Goal: Task Accomplishment & Management: Complete application form

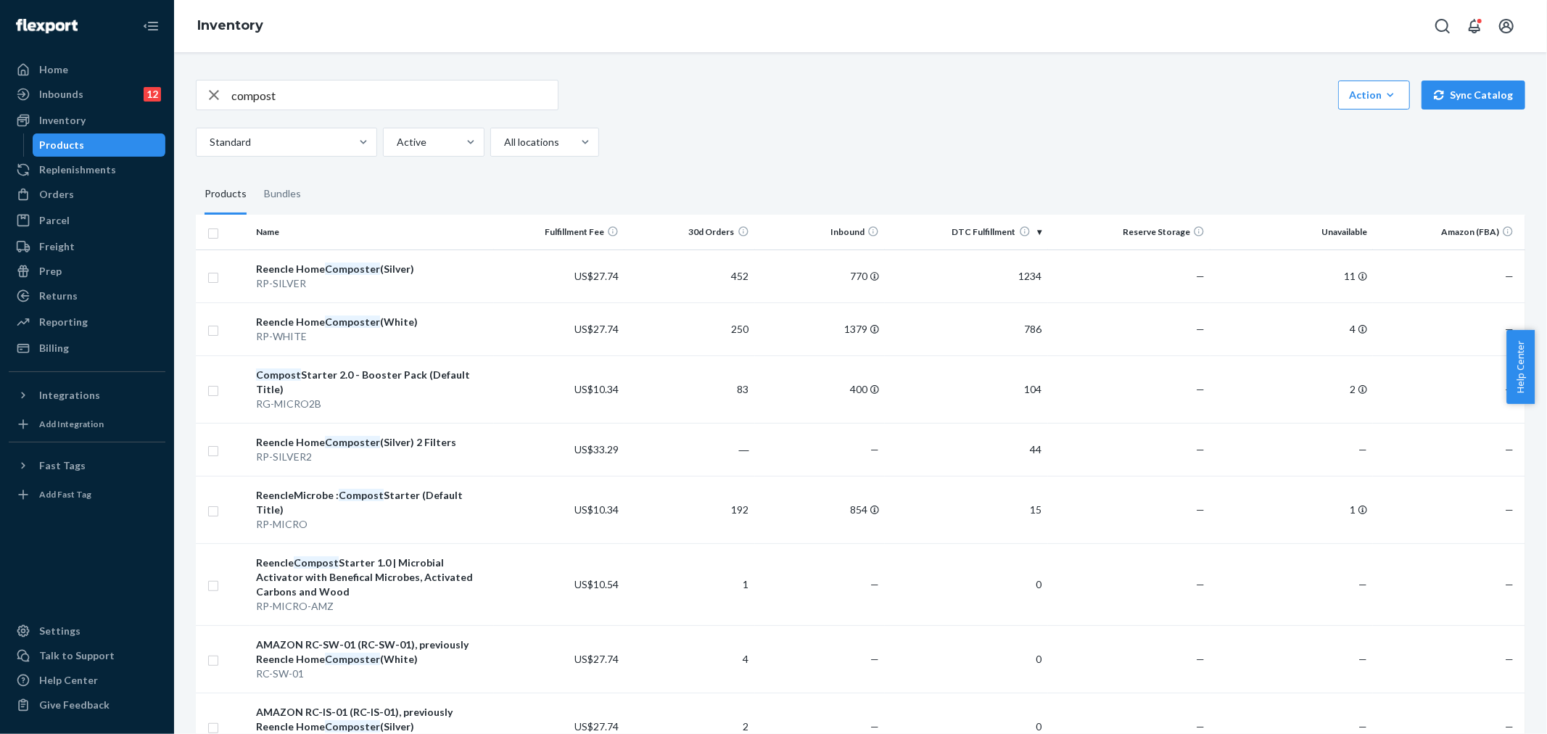
click at [343, 105] on input "compost" at bounding box center [394, 94] width 326 height 29
type input "c"
type input "gravity"
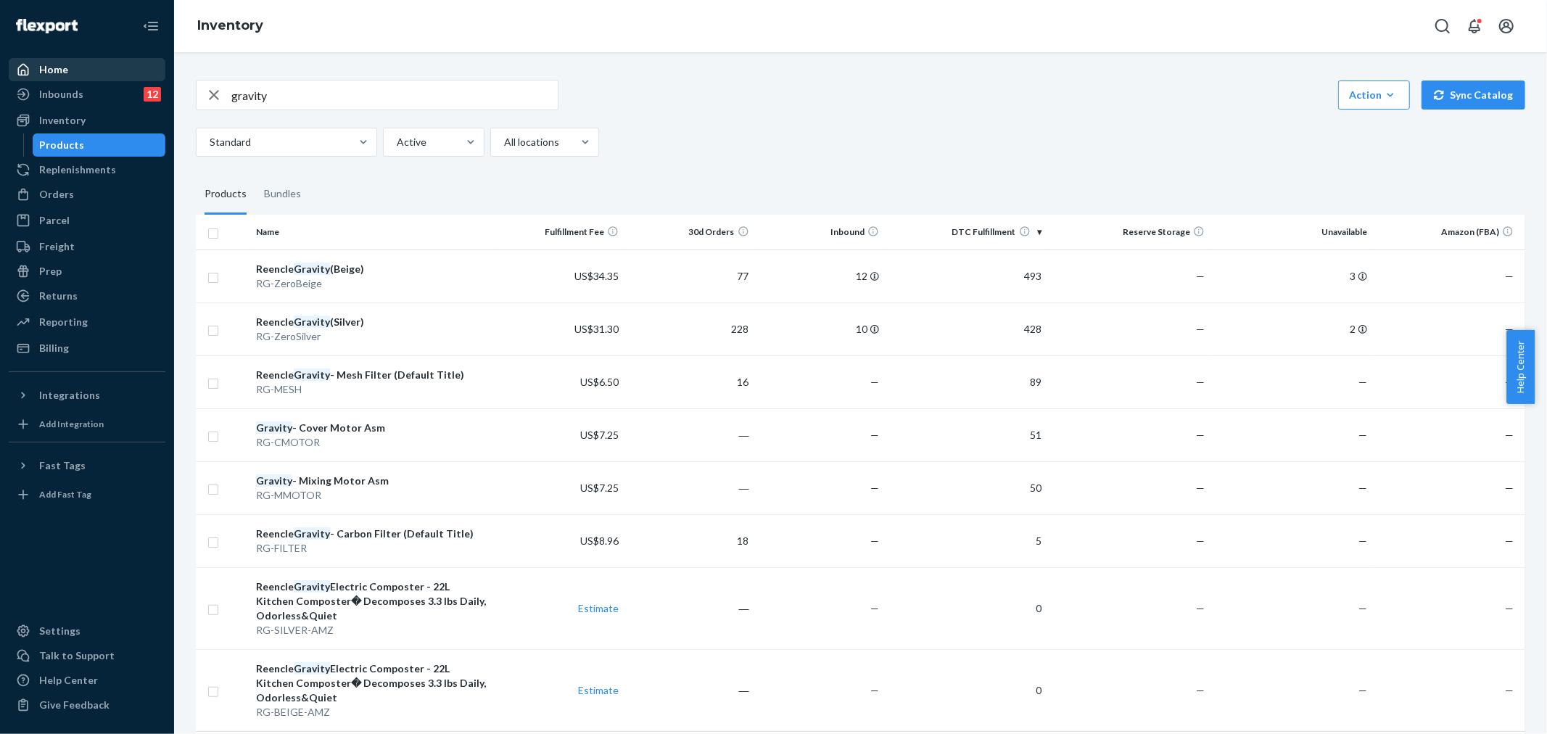
click at [87, 70] on div "Home" at bounding box center [87, 69] width 154 height 20
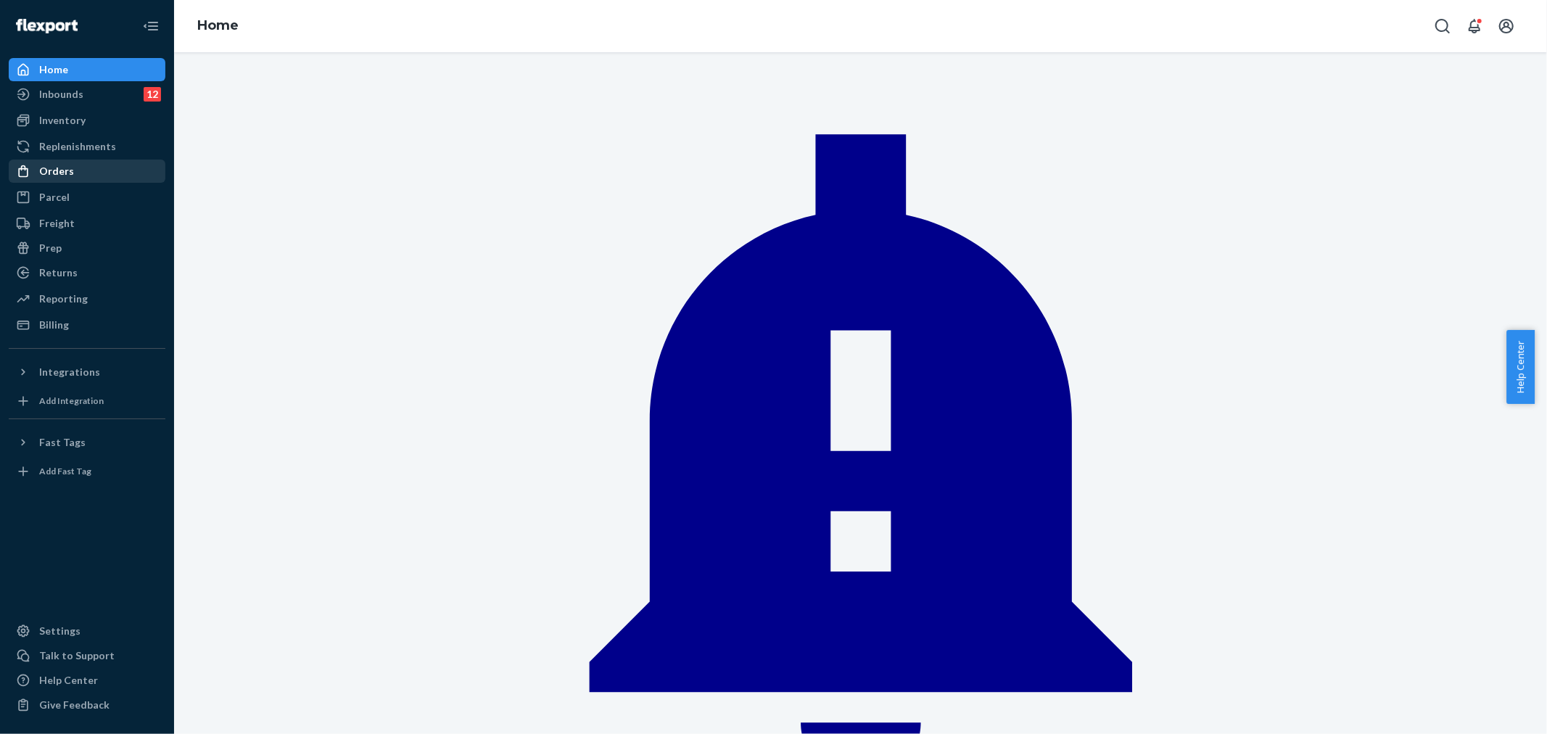
click at [64, 177] on div "Orders" at bounding box center [56, 171] width 35 height 15
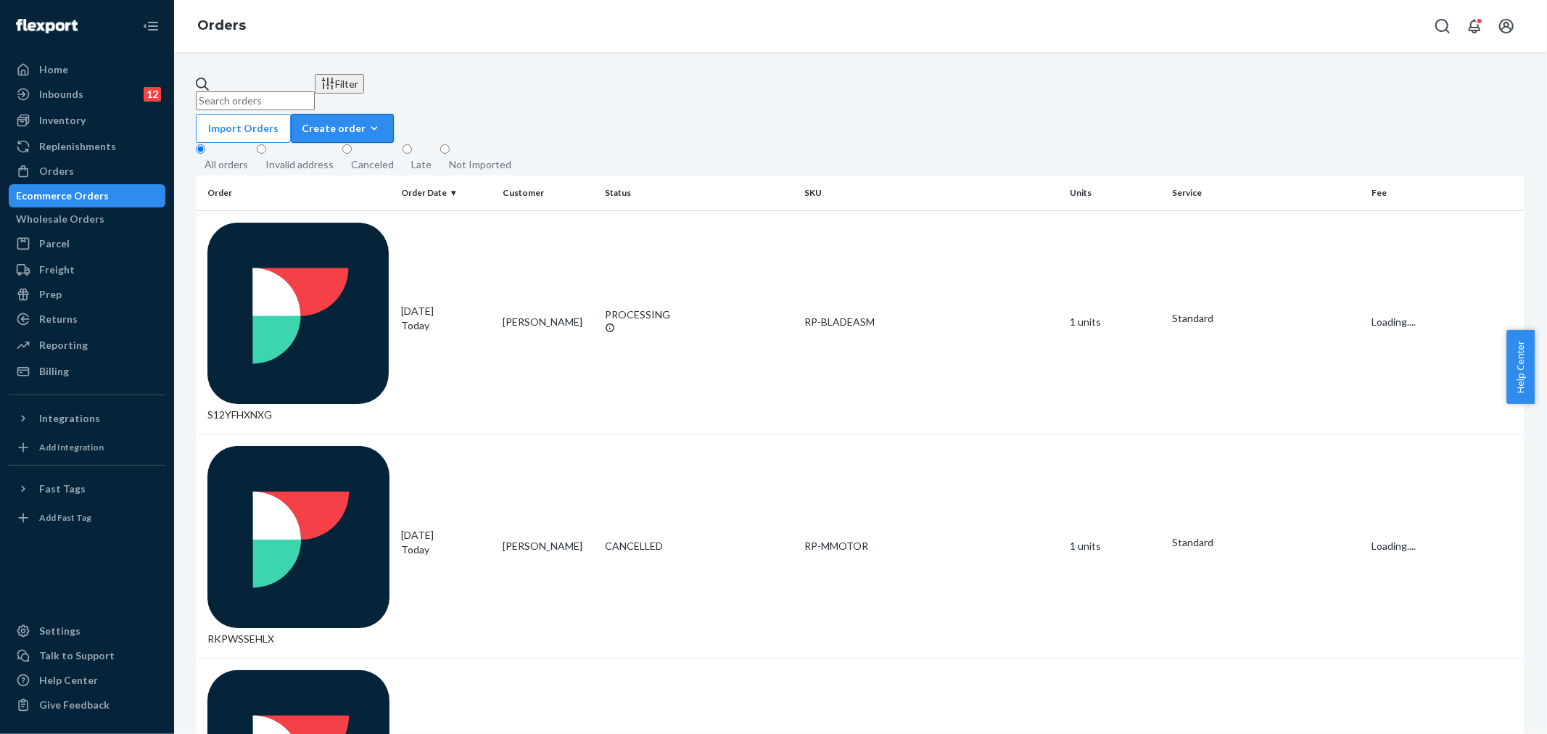
click at [383, 121] on div "Create order" at bounding box center [342, 128] width 81 height 15
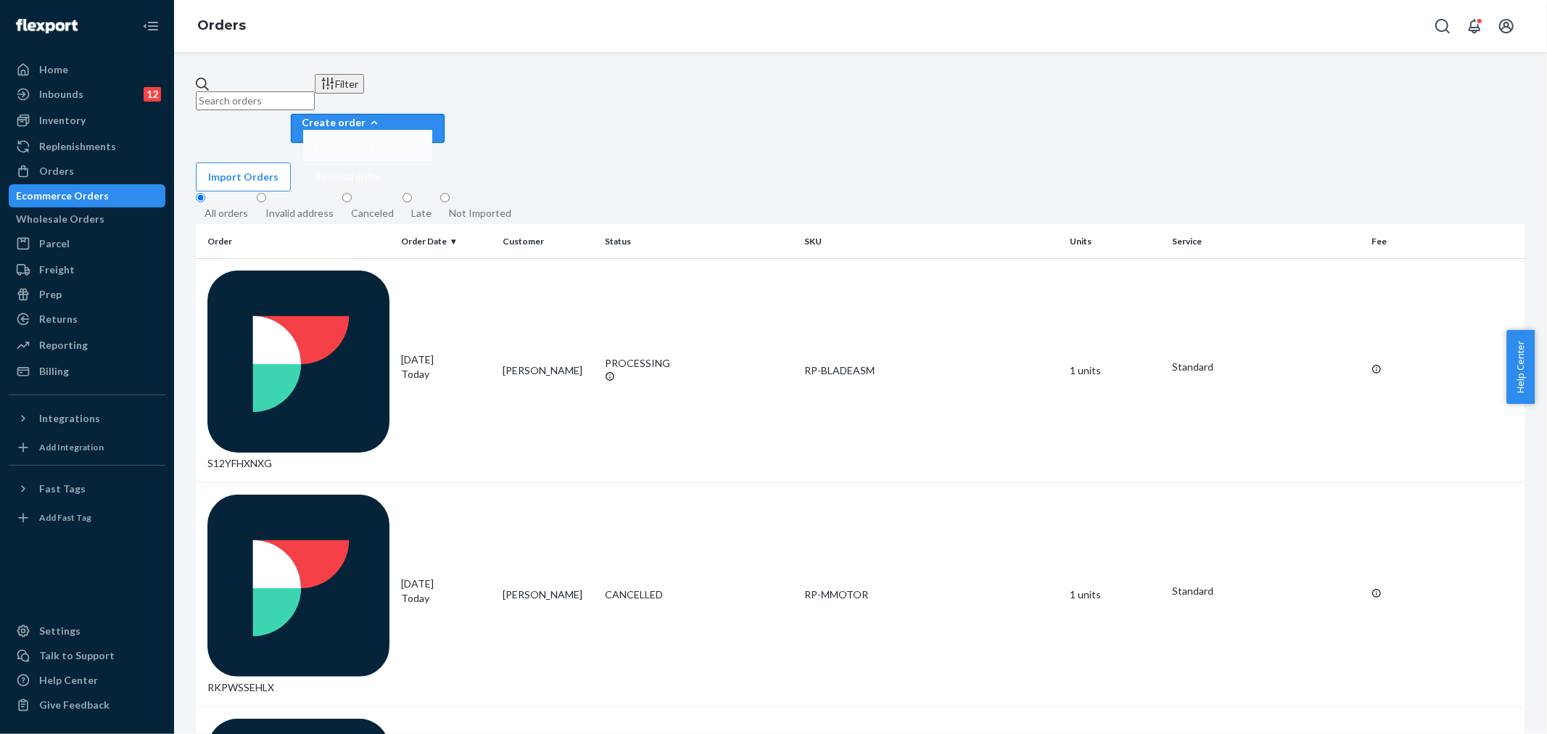
click at [394, 141] on span "Ecommerce order" at bounding box center [355, 146] width 80 height 10
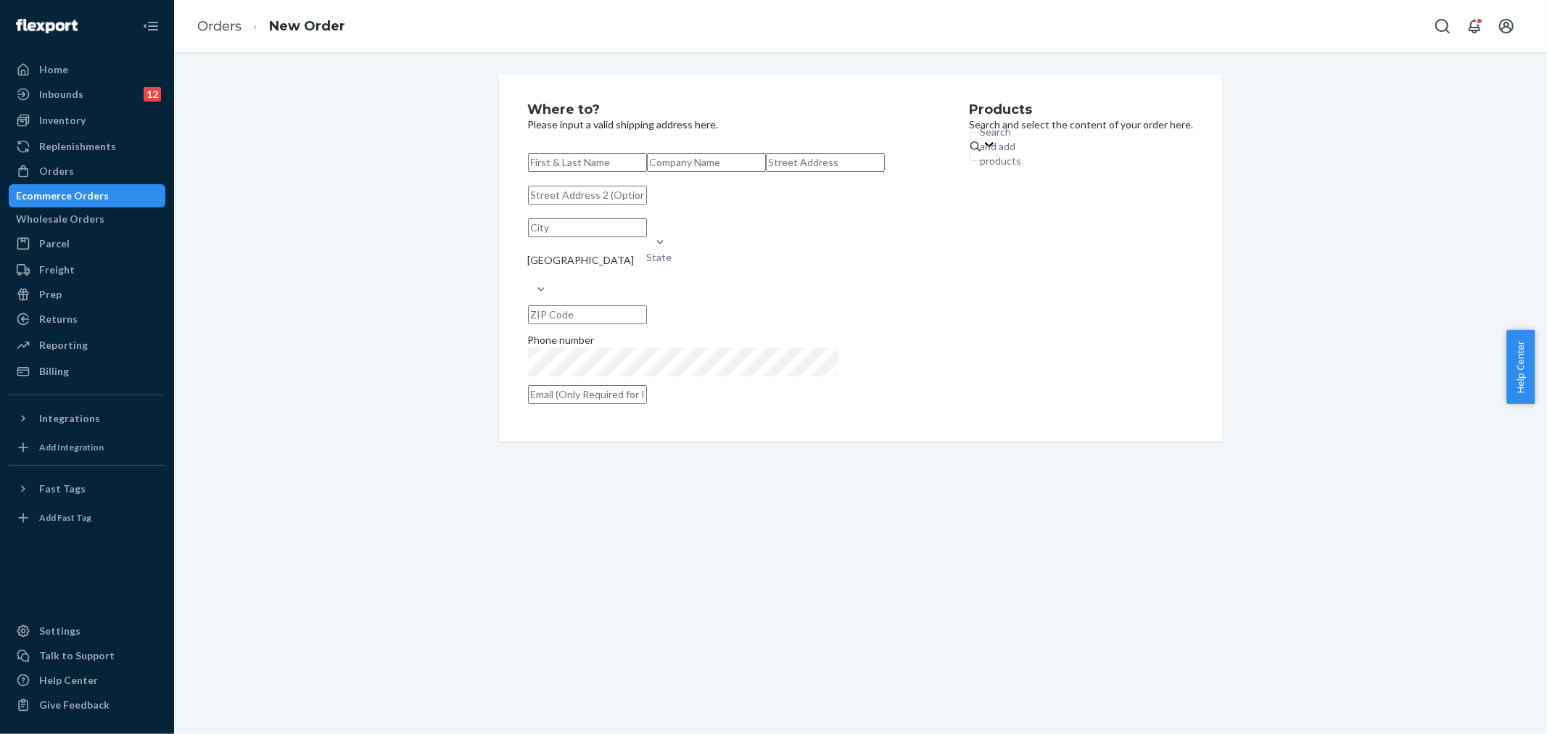
click at [596, 162] on input "text" at bounding box center [587, 162] width 119 height 19
paste input "[PERSON_NAME]"
type input "[PERSON_NAME]"
click at [647, 172] on input "text" at bounding box center [706, 162] width 119 height 19
paste input "[PERSON_NAME]"
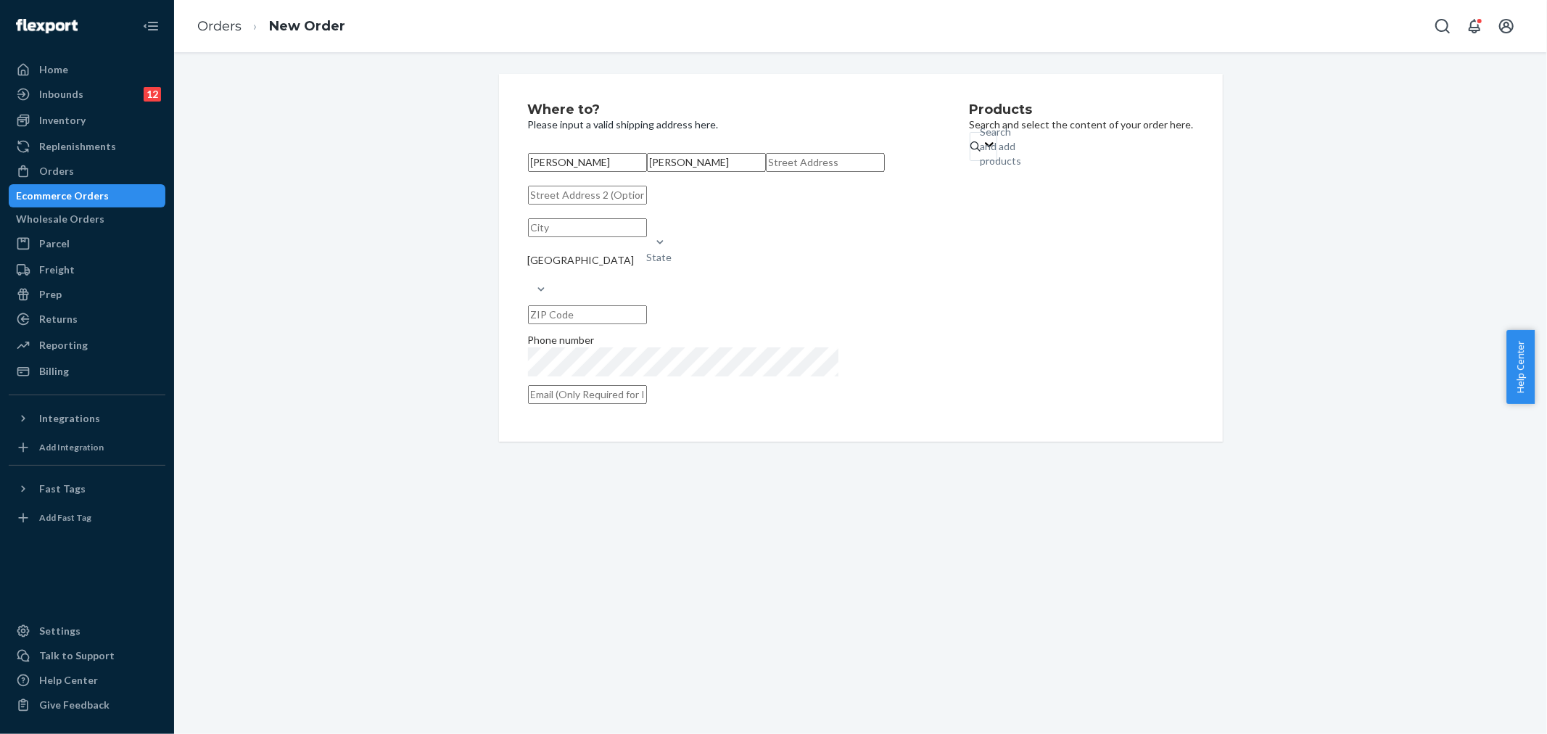
type input "[PERSON_NAME]"
click at [766, 172] on input "text" at bounding box center [825, 162] width 119 height 19
paste input "[STREET_ADDRESS][PERSON_NAME]"
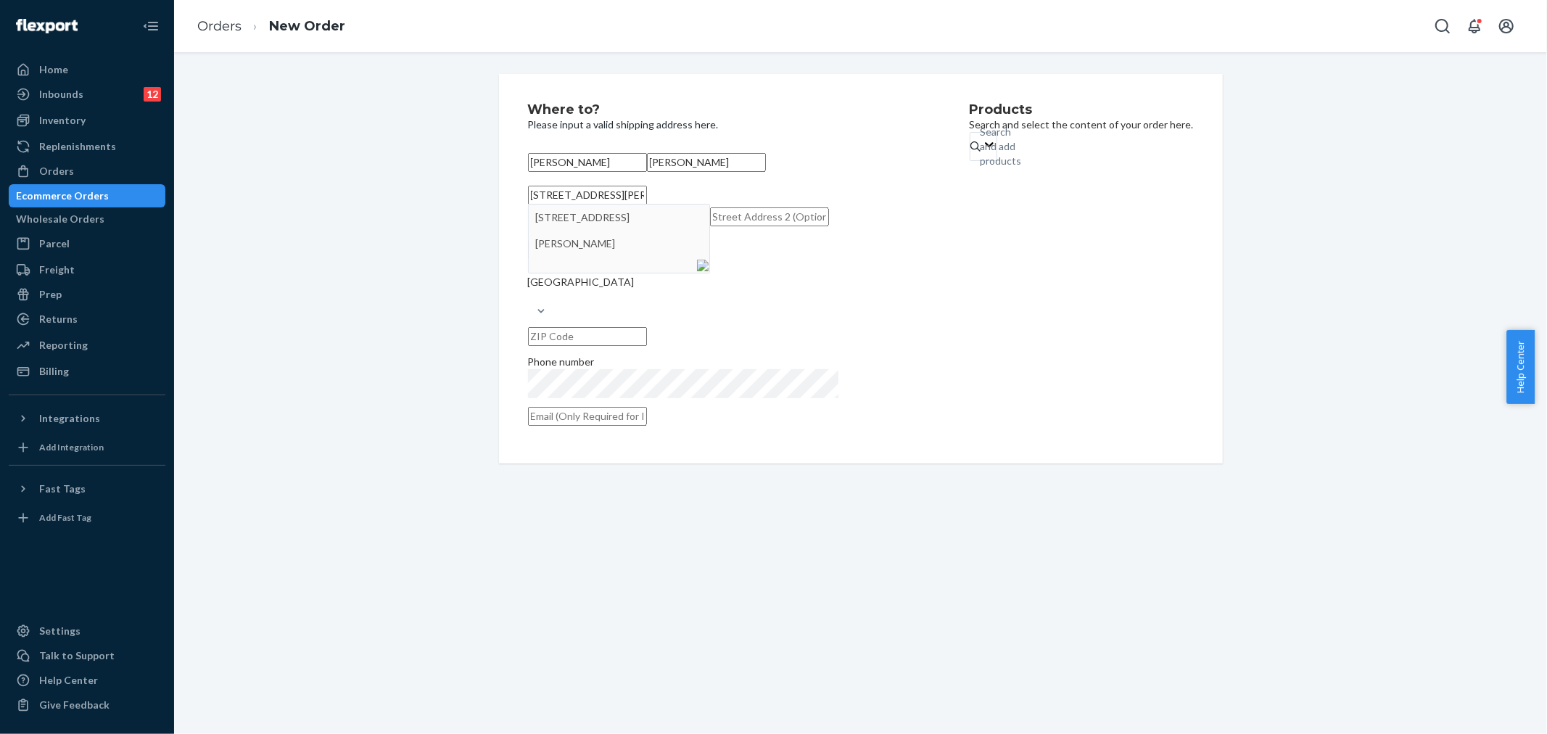
type input "[STREET_ADDRESS][PERSON_NAME]"
type input "[GEOGRAPHIC_DATA]"
type input "94519"
type input "[STREET_ADDRESS][PERSON_NAME]"
click at [606, 418] on input "text" at bounding box center [587, 409] width 119 height 19
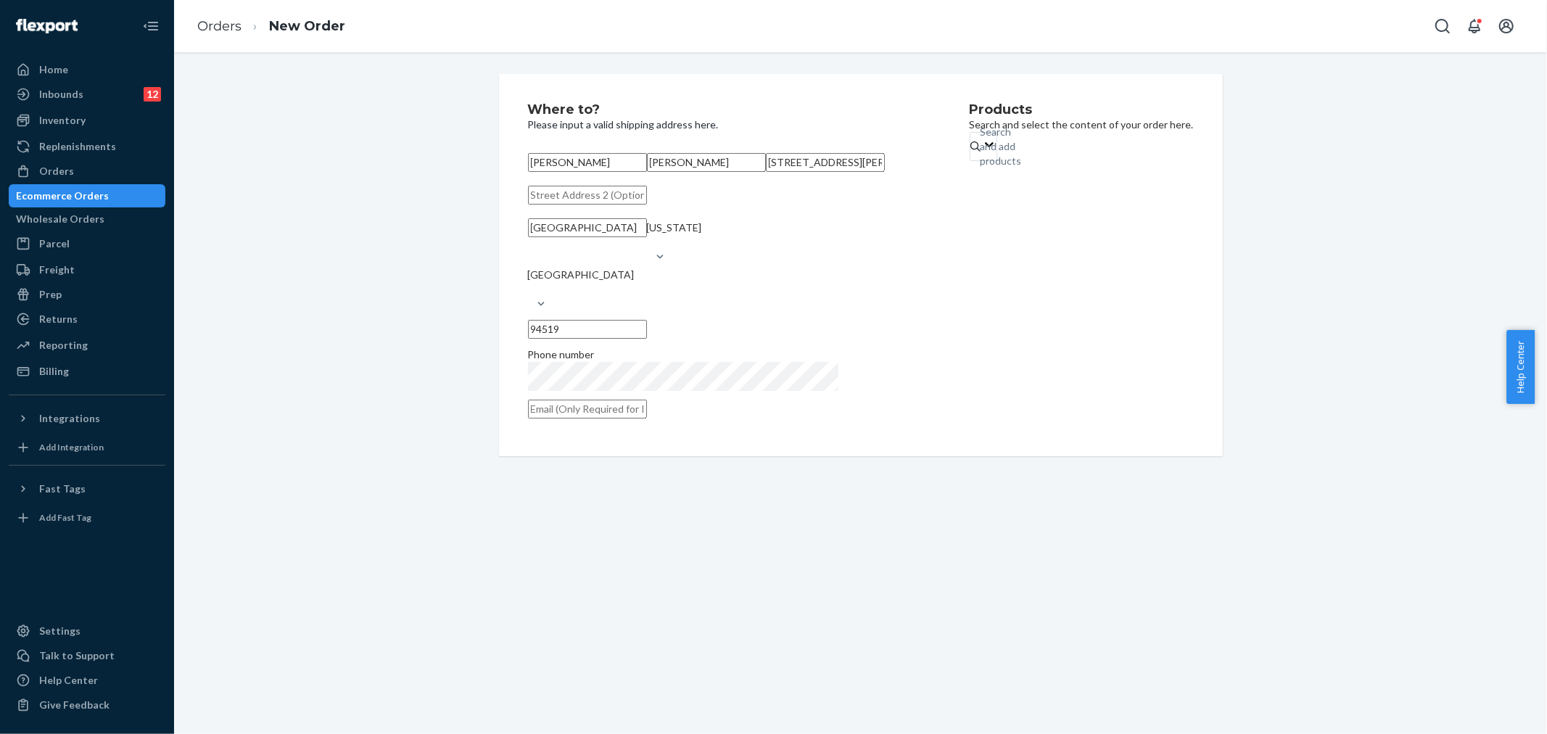
paste input "[EMAIL_ADDRESS][DOMAIN_NAME]"
type input "[EMAIL_ADDRESS][DOMAIN_NAME]"
click at [980, 157] on div "Search and add products" at bounding box center [1000, 147] width 41 height 44
click at [980, 154] on input "Search and add products" at bounding box center [980, 146] width 1 height 15
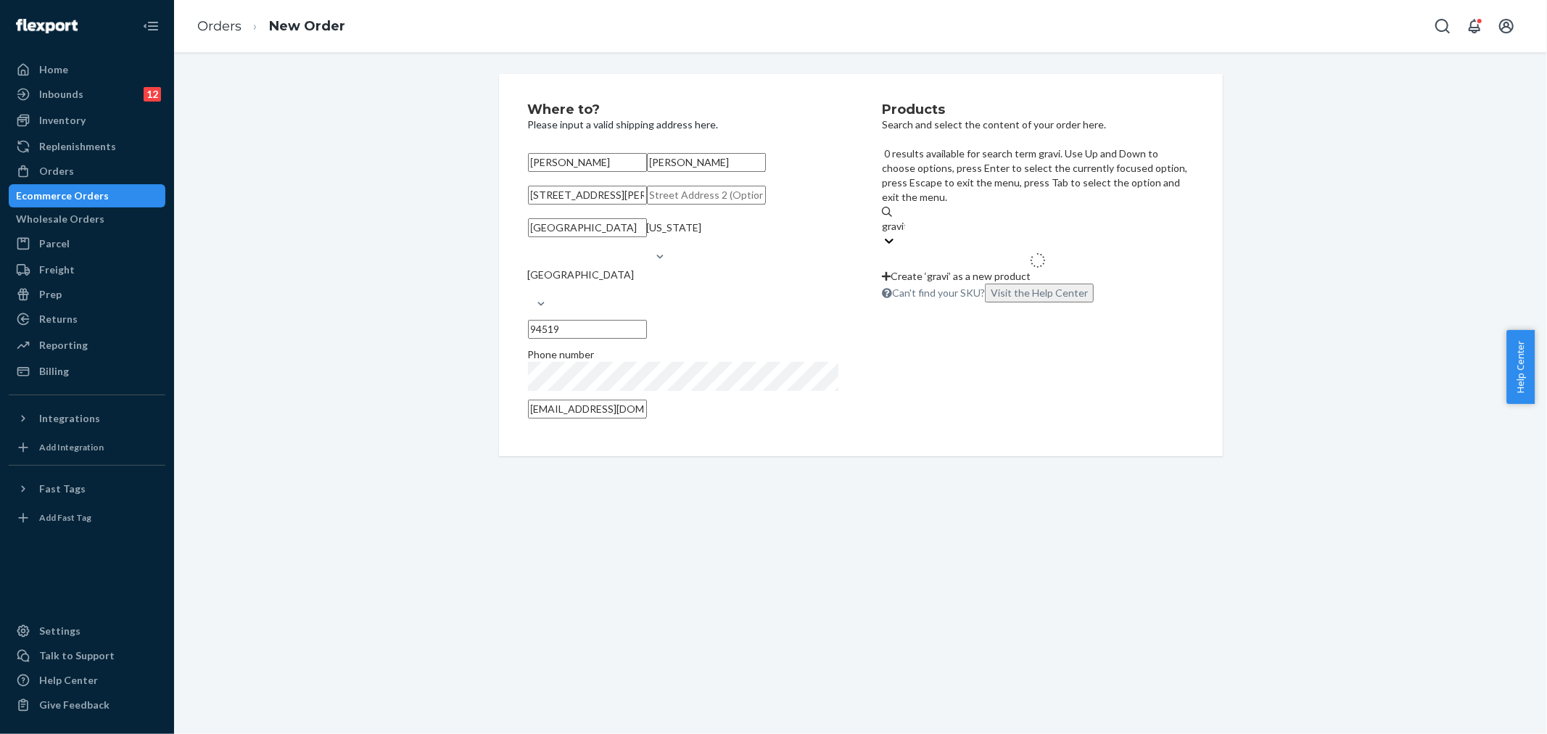
type input "gravity"
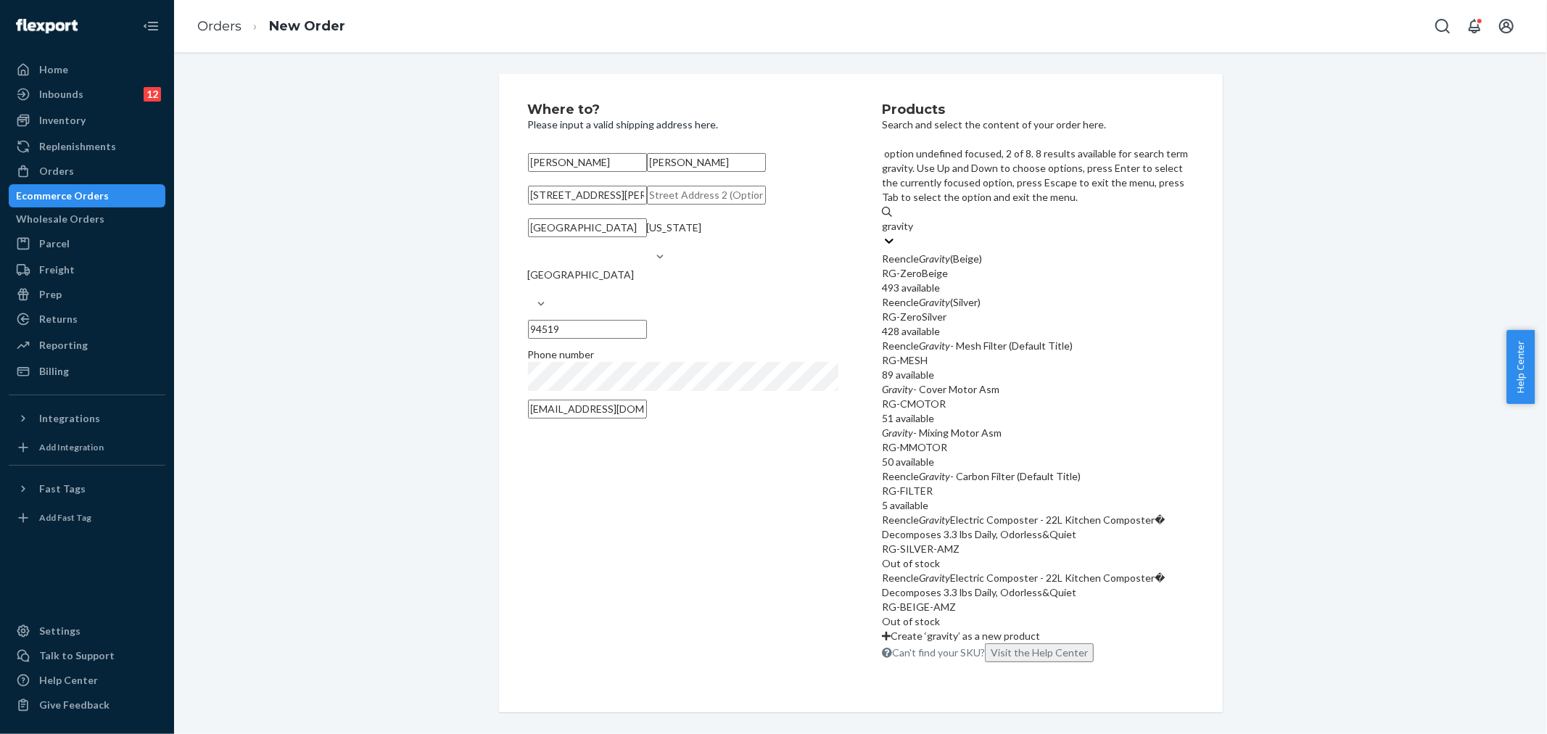
click at [1001, 310] on div "RG-ZeroSilver" at bounding box center [1037, 317] width 311 height 15
click at [914, 233] on input "gravity" at bounding box center [898, 226] width 33 height 15
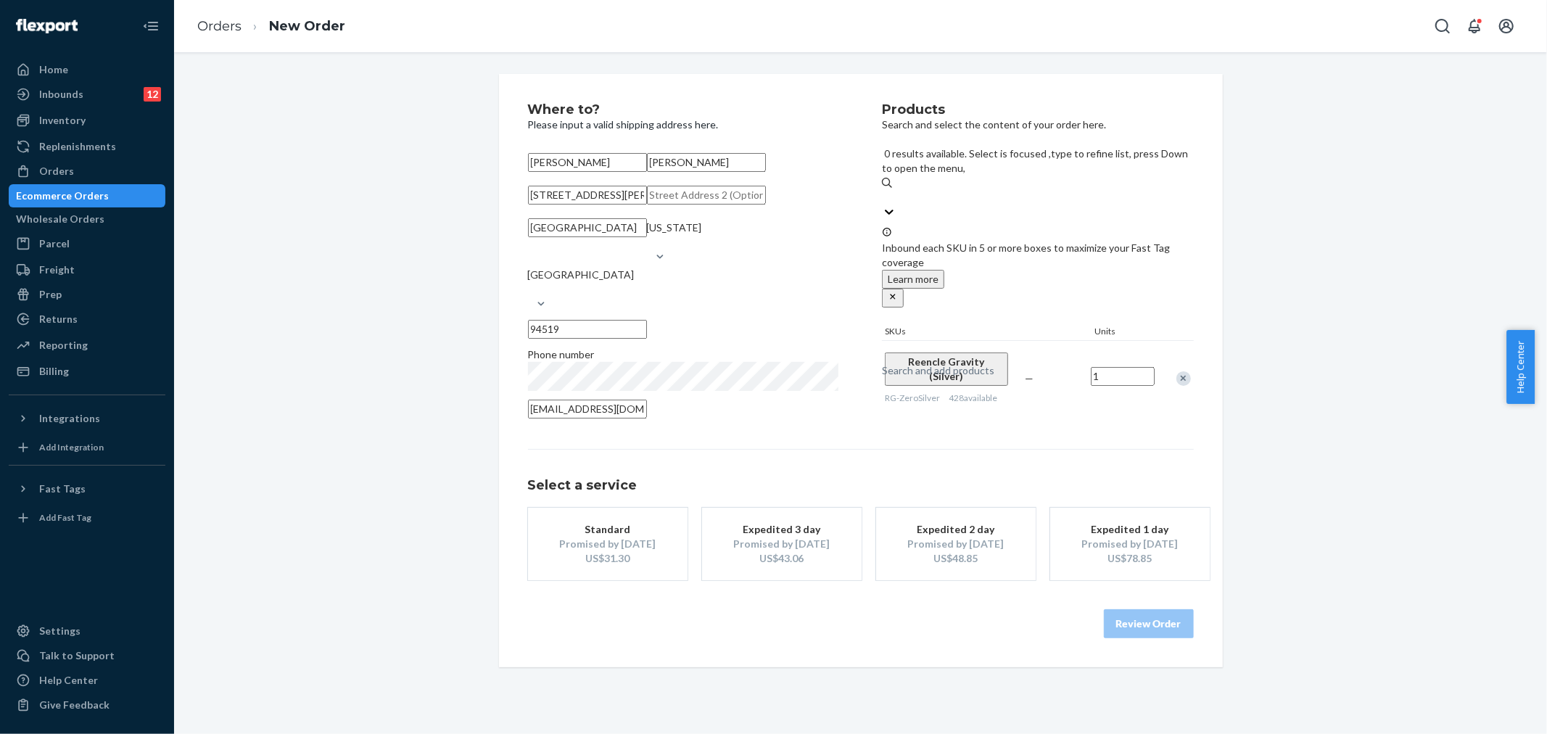
click at [568, 551] on div "Promised by [DATE]" at bounding box center [608, 544] width 116 height 15
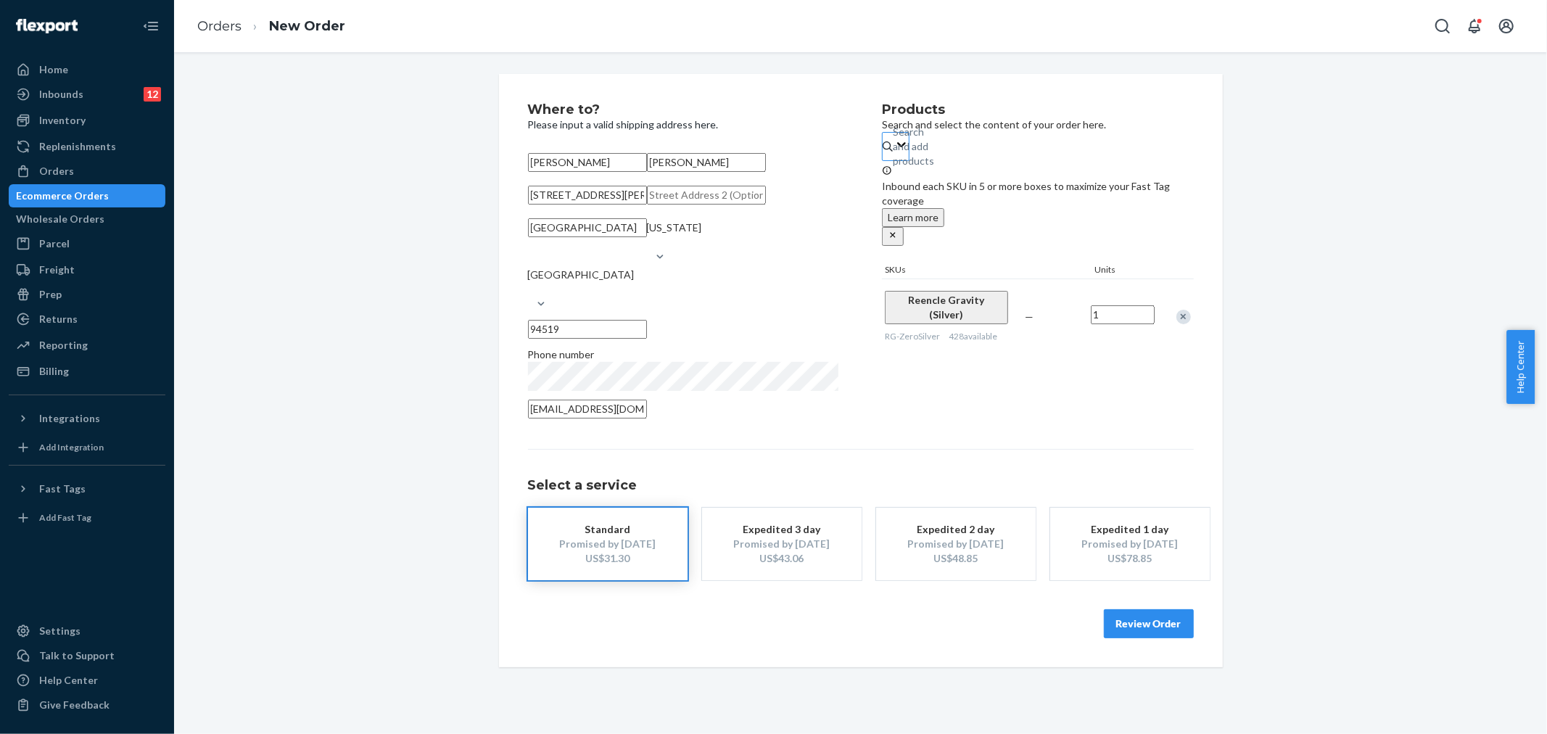
click at [1126, 638] on button "Review Order" at bounding box center [1149, 623] width 90 height 29
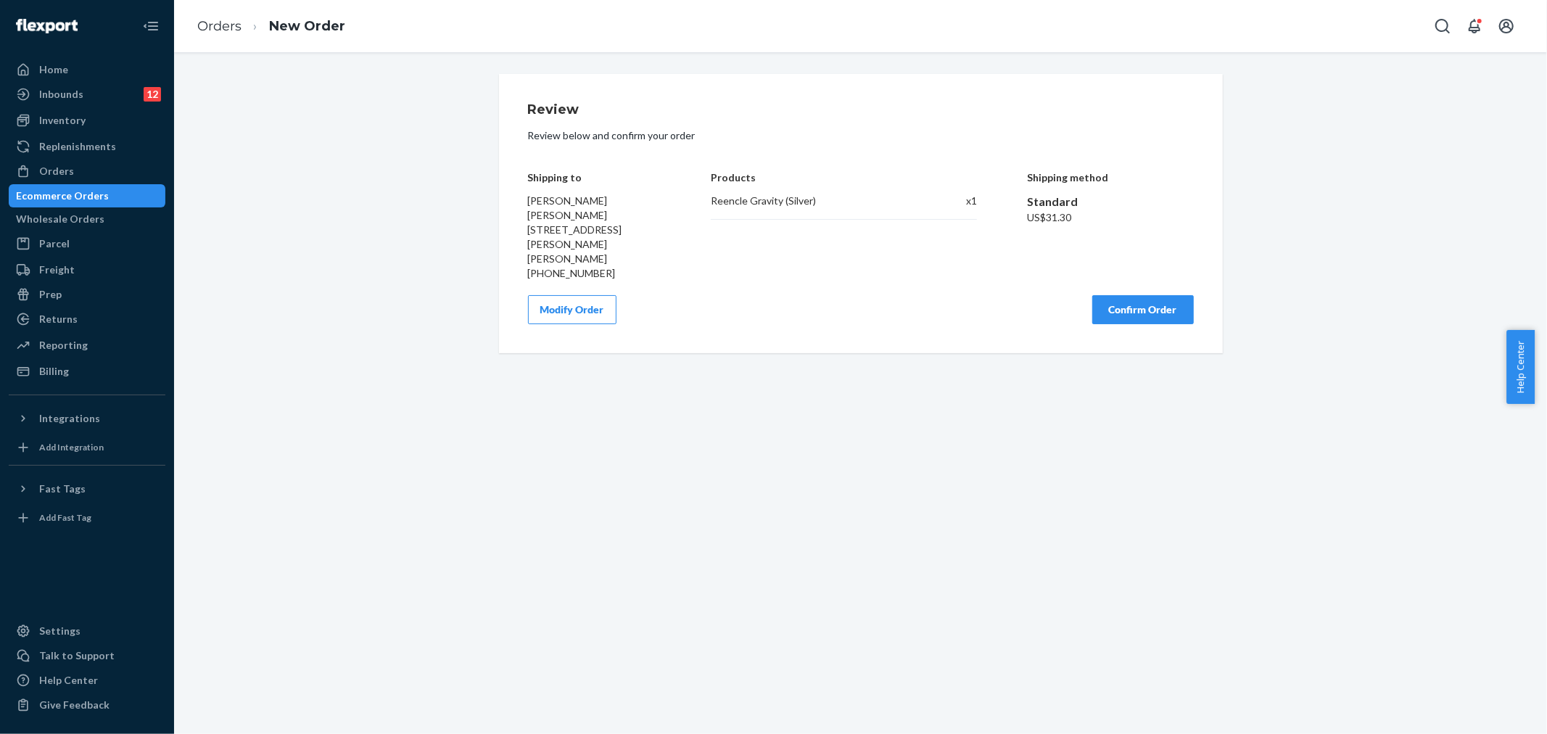
click at [1107, 295] on button "Confirm Order" at bounding box center [1143, 309] width 102 height 29
